Goal: Find specific page/section: Find specific page/section

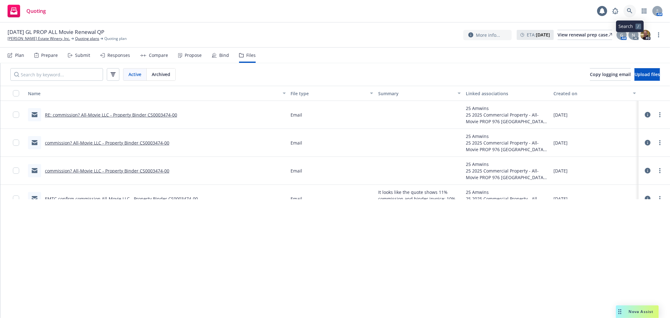
click at [630, 9] on icon at bounding box center [630, 11] width 6 height 6
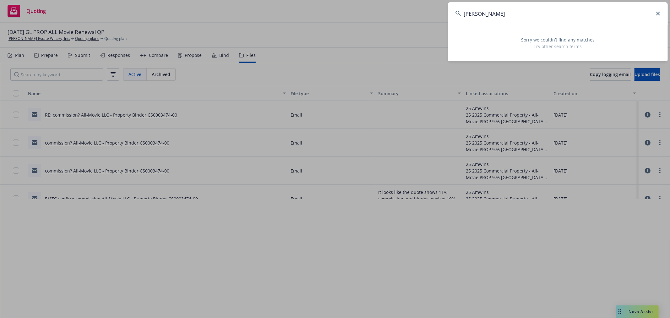
click at [577, 16] on input "[PERSON_NAME]" at bounding box center [558, 13] width 220 height 23
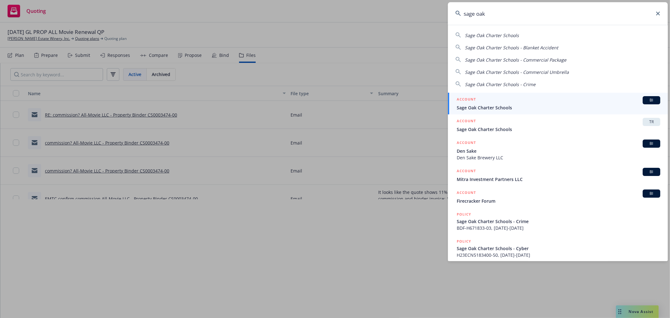
type input "sage oak"
click at [503, 101] on div "ACCOUNT BI" at bounding box center [559, 100] width 204 height 8
